Goal: Information Seeking & Learning: Find specific fact

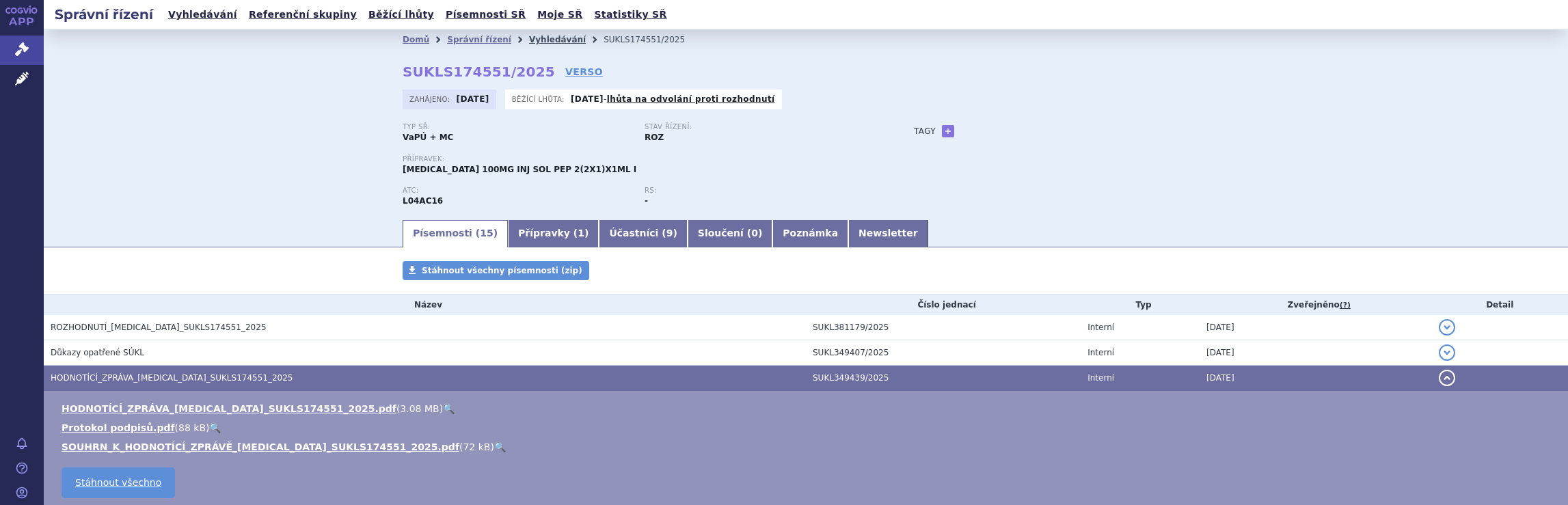
click at [529, 38] on link "Vyhledávání" at bounding box center [557, 39] width 57 height 9
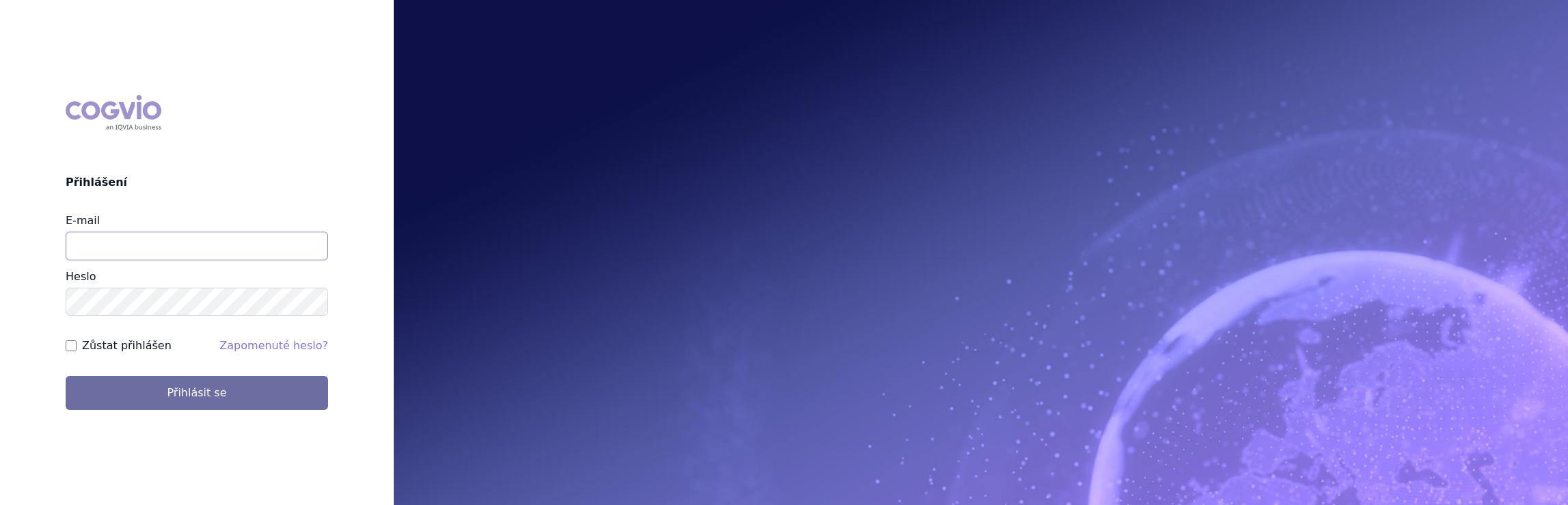
click at [162, 249] on input "E-mail" at bounding box center [197, 246] width 263 height 29
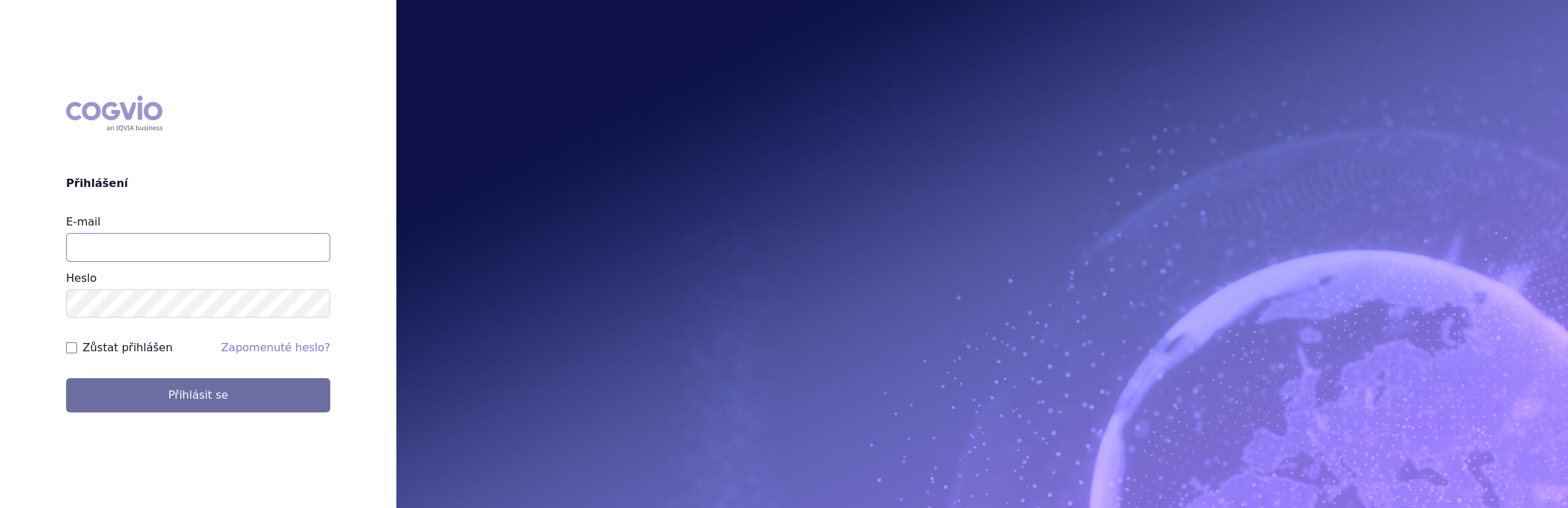
type input "[EMAIL_ADDRESS][DOMAIN_NAME]"
click at [66, 378] on button "Přihlásit se" at bounding box center [198, 395] width 264 height 35
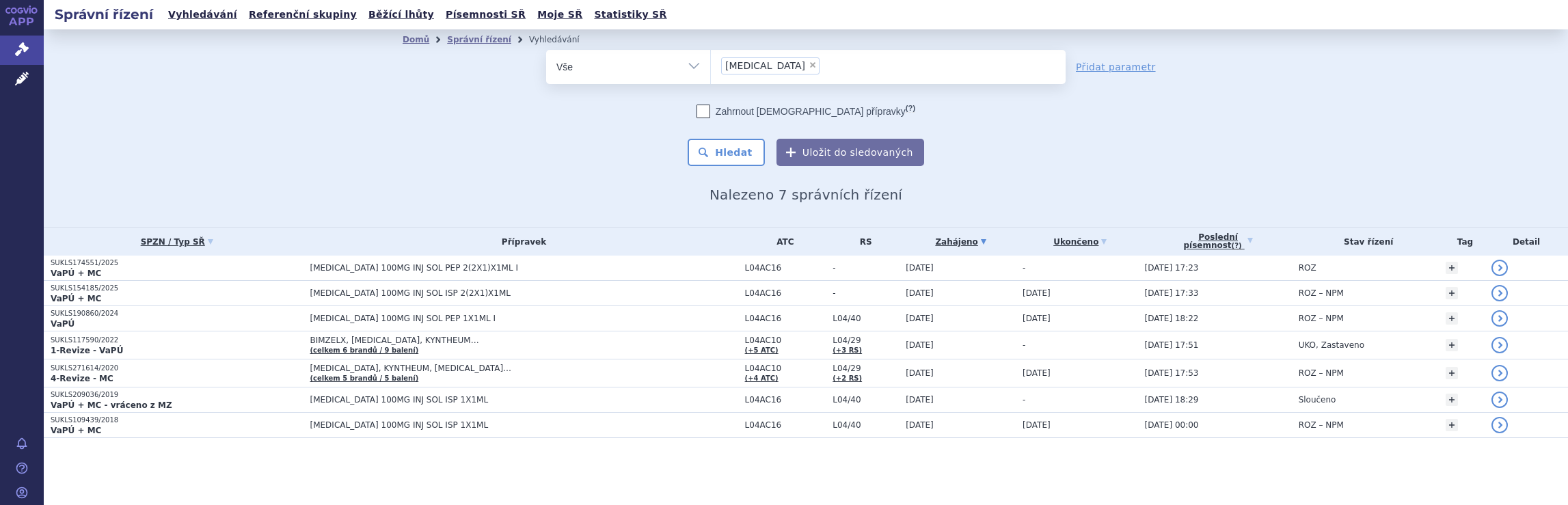
click at [808, 64] on span "×" at bounding box center [812, 65] width 8 height 8
click at [711, 64] on select "tremfya" at bounding box center [710, 67] width 1 height 34
select select
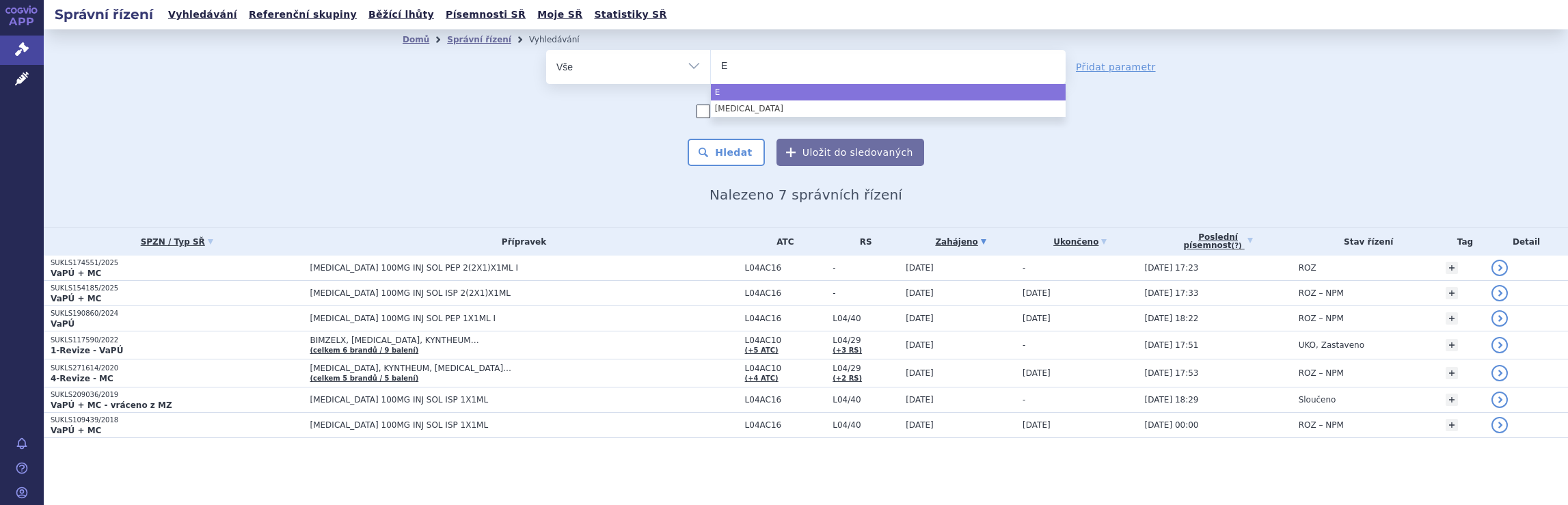
type input "El"
type input "Ela"
type input "Elah"
type input "Elahe"
type input "Elaher"
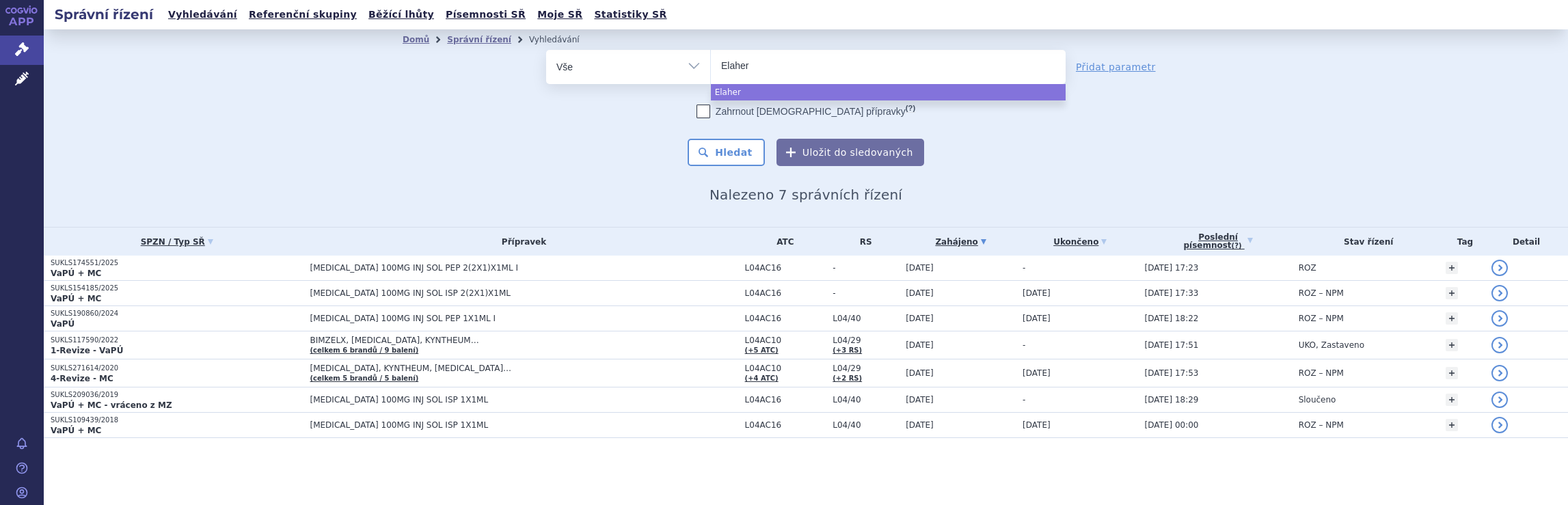
type input "Elahere"
select select "Elahere"
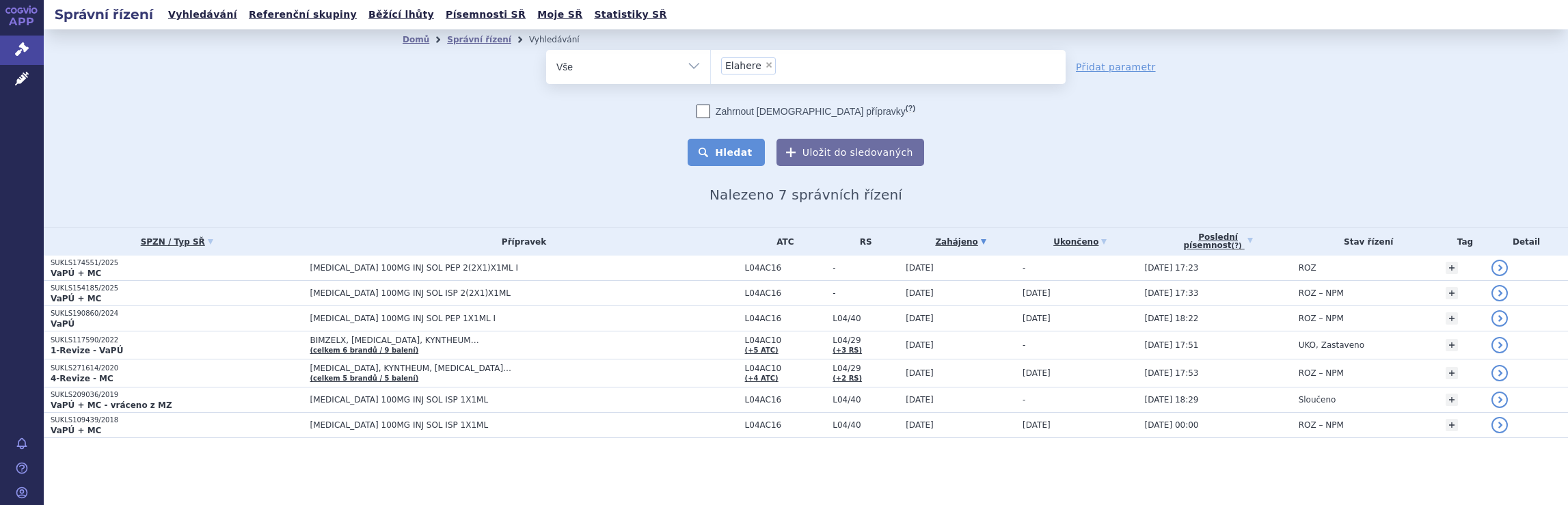
click at [726, 153] on button "Hledat" at bounding box center [727, 152] width 77 height 27
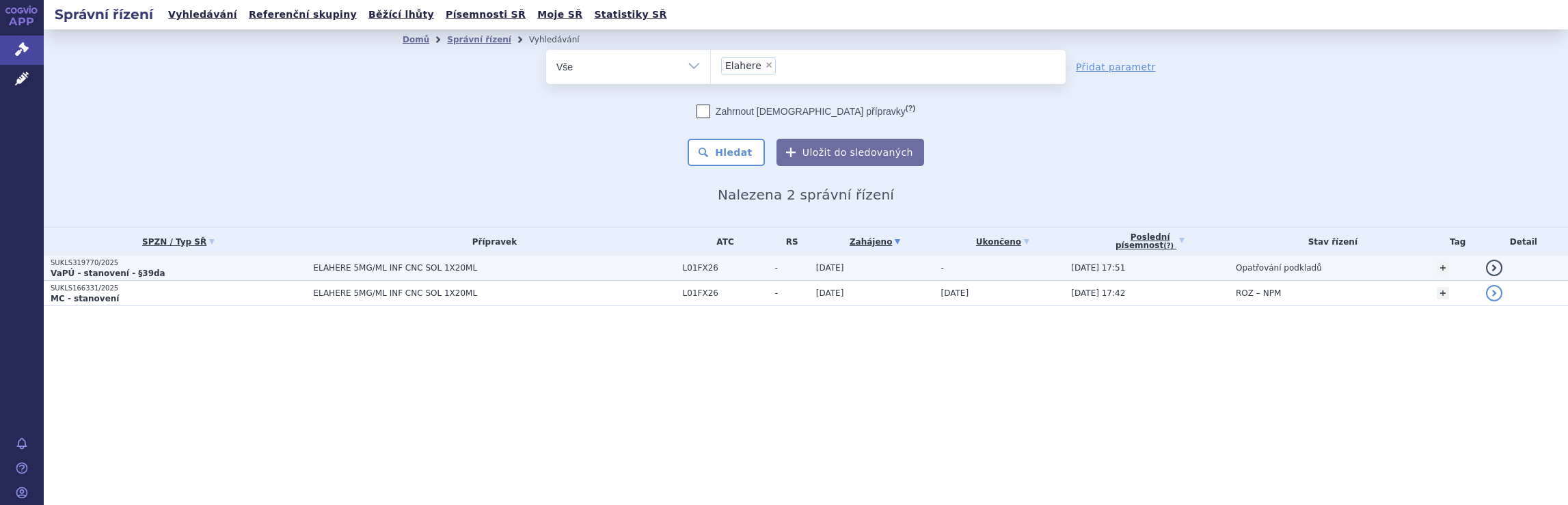
click at [268, 270] on p "VaPÚ - stanovení - §39da" at bounding box center [179, 273] width 255 height 11
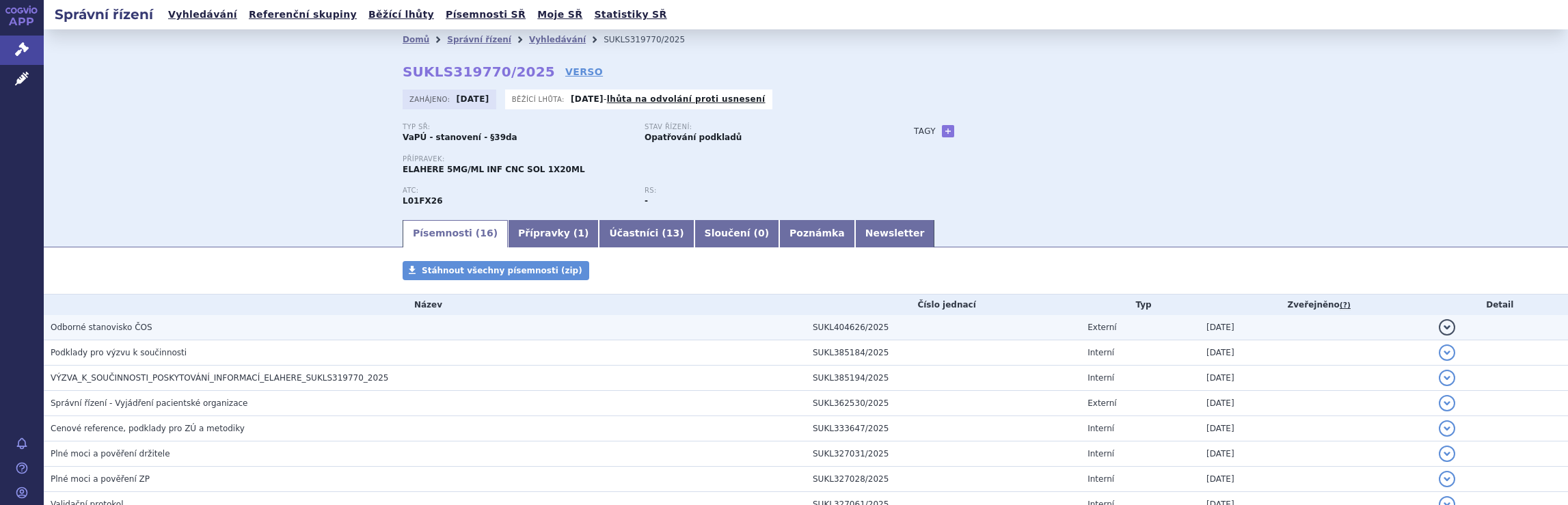
click at [126, 332] on span "Odborné stanovisko ČOS" at bounding box center [102, 327] width 102 height 9
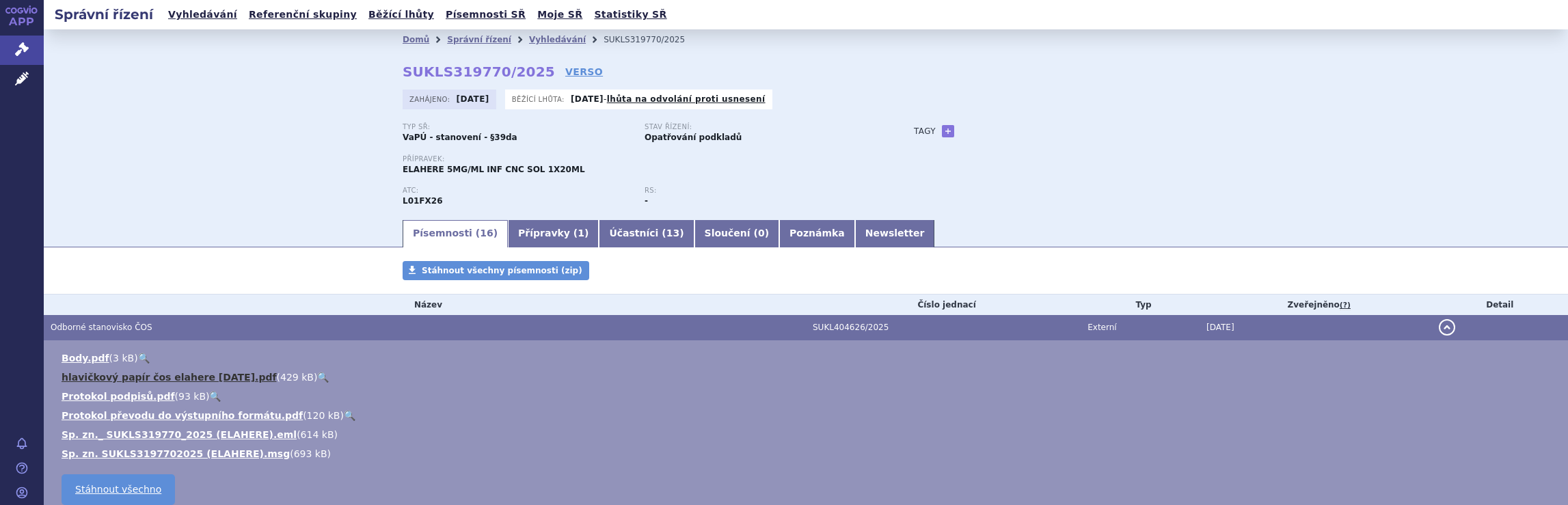
click at [133, 380] on link "hlavičkový papír čos elahere [DATE].pdf" at bounding box center [169, 377] width 215 height 11
click at [160, 381] on link "hlavičkový papír čos elahere [DATE].pdf" at bounding box center [169, 377] width 215 height 11
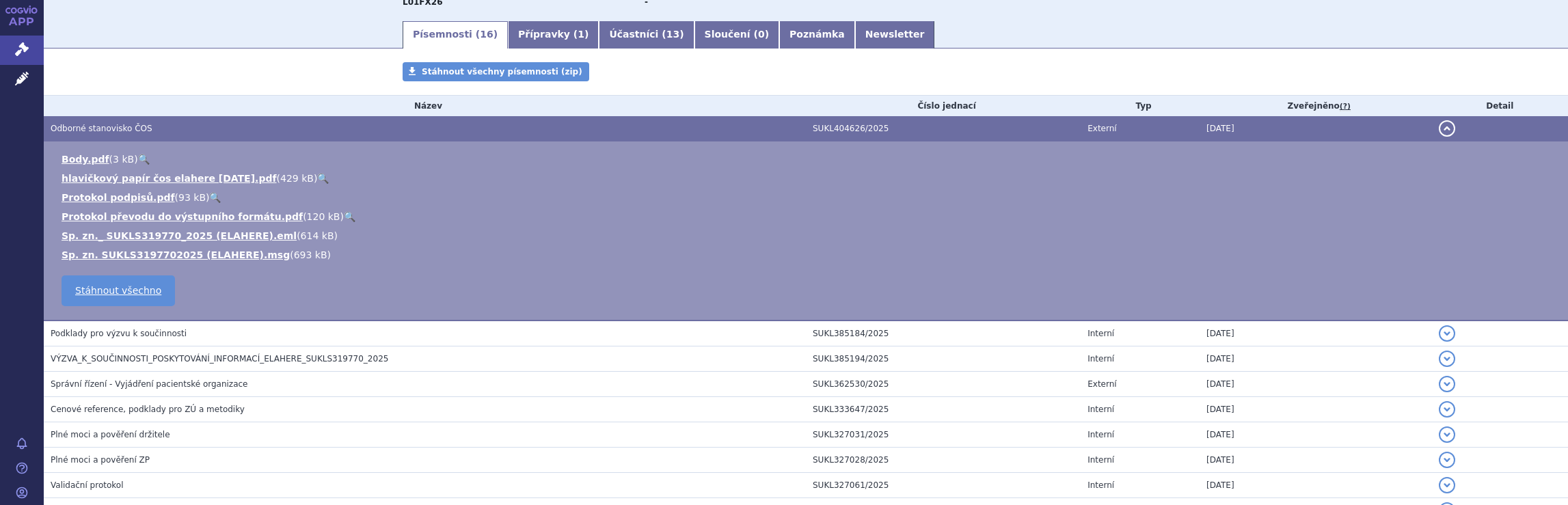
scroll to position [210, 0]
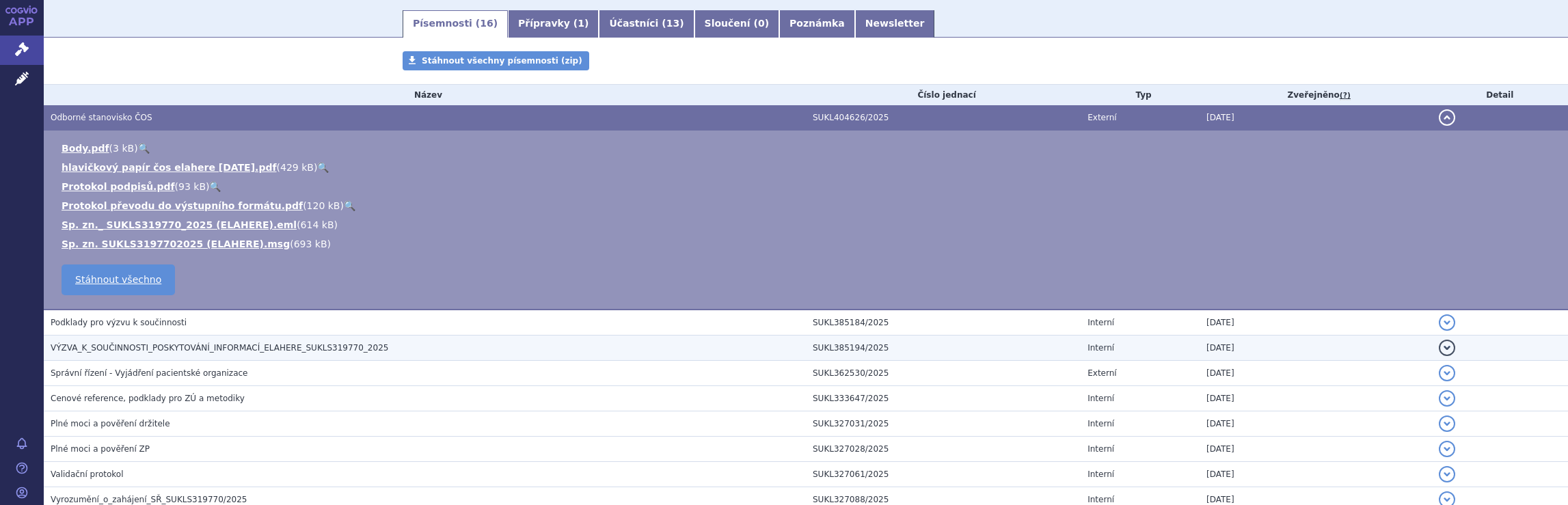
click at [198, 347] on span "VÝZVA_K_SOUČINNOSTI_POSKYTOVÁNÍ_INFORMACÍ_ELAHERE_SUKLS319770_2025" at bounding box center [219, 347] width 338 height 9
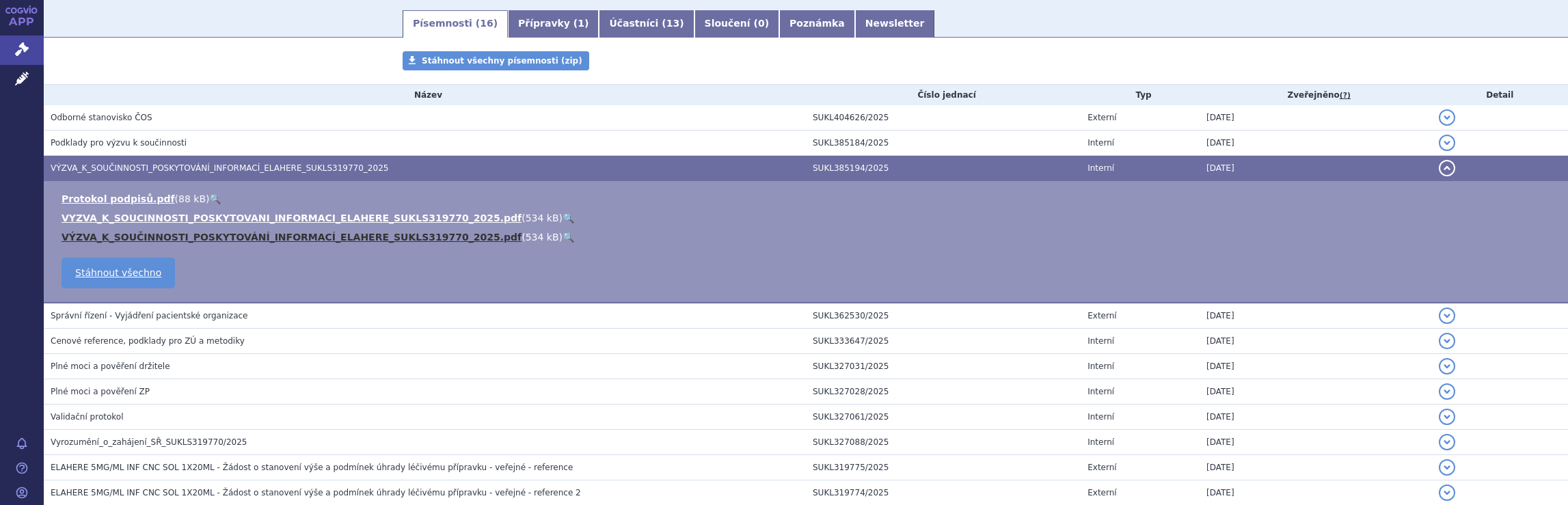
click at [278, 235] on link "VÝZVA_K_SOUČINNOSTI_POSKYTOVÁNÍ_INFORMACÍ_ELAHERE_SUKLS319770_2025.pdf" at bounding box center [291, 237] width 460 height 11
